Goal: Task Accomplishment & Management: Manage account settings

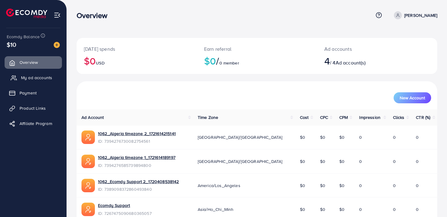
click at [29, 80] on span "My ad accounts" at bounding box center [36, 77] width 31 height 6
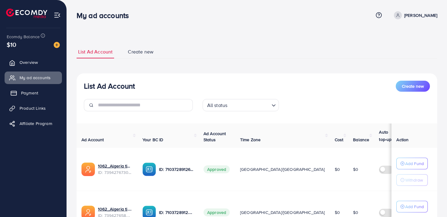
click at [29, 93] on span "Payment" at bounding box center [29, 93] width 17 height 6
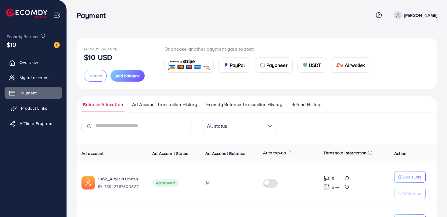
click at [32, 109] on span "Product Links" at bounding box center [34, 108] width 26 height 6
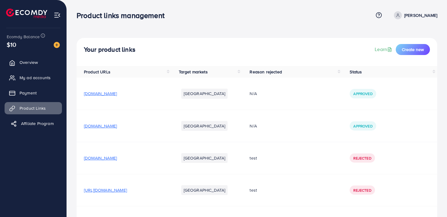
click at [27, 125] on span "Affiliate Program" at bounding box center [37, 123] width 33 height 6
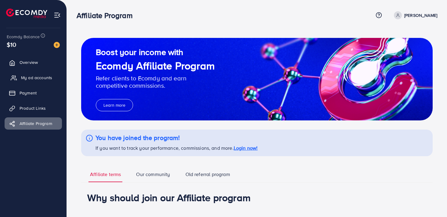
click at [28, 75] on span "My ad accounts" at bounding box center [36, 77] width 31 height 6
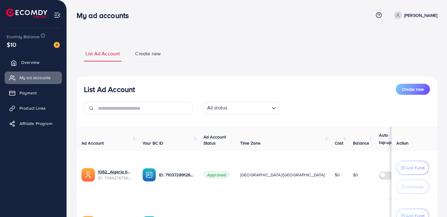
click at [29, 58] on link "Overview" at bounding box center [33, 62] width 57 height 12
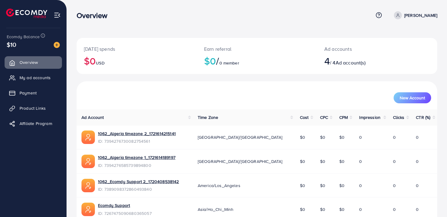
click at [423, 15] on p "[PERSON_NAME]" at bounding box center [420, 15] width 33 height 7
click at [398, 54] on link "Log out" at bounding box center [408, 50] width 58 height 14
